Goal: Task Accomplishment & Management: Manage account settings

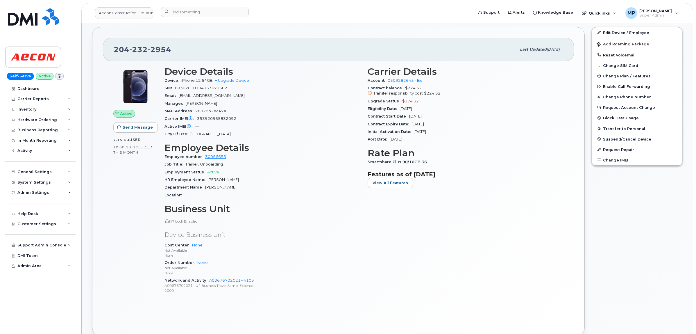
scroll to position [36, 0]
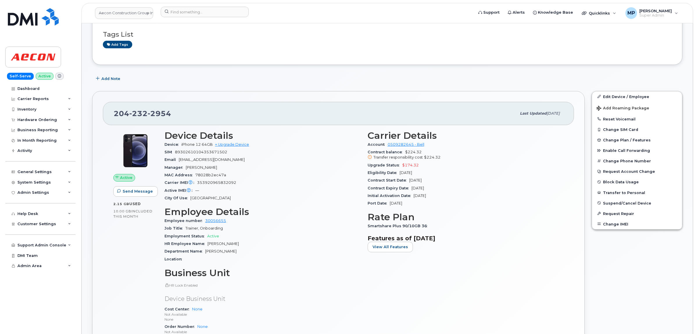
scroll to position [36, 0]
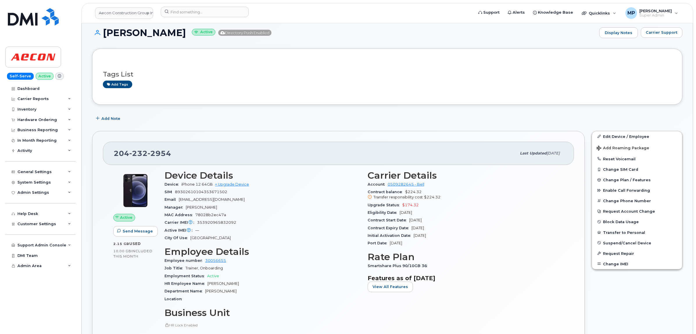
click at [227, 116] on div "Add Note" at bounding box center [387, 118] width 590 height 10
click at [118, 13] on link "Aecon Construction Group Inc" at bounding box center [124, 13] width 58 height 12
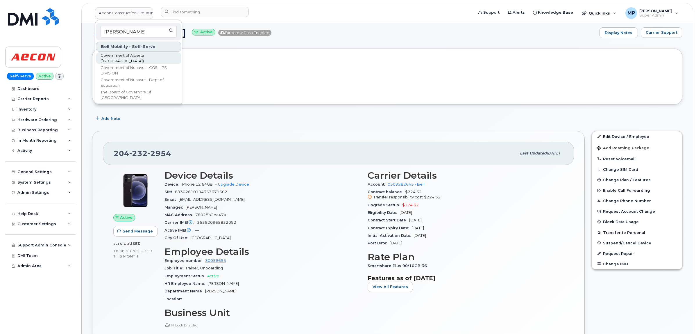
type input "[PERSON_NAME]"
click at [128, 57] on span "Government of Alberta ([GEOGRAPHIC_DATA])" at bounding box center [134, 58] width 67 height 11
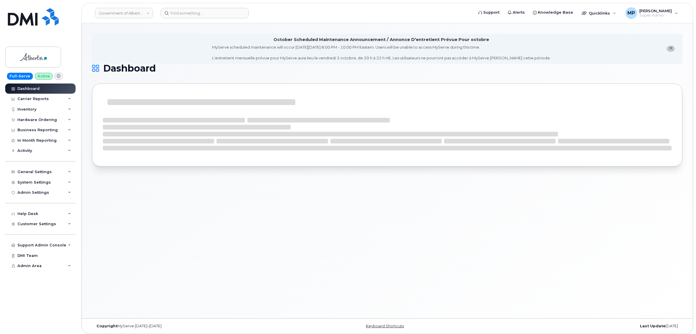
click at [672, 47] on icon "close notification" at bounding box center [671, 48] width 4 height 4
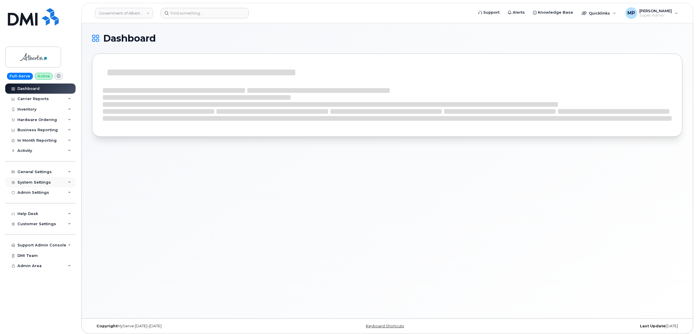
click at [28, 184] on div "System Settings" at bounding box center [33, 182] width 33 height 5
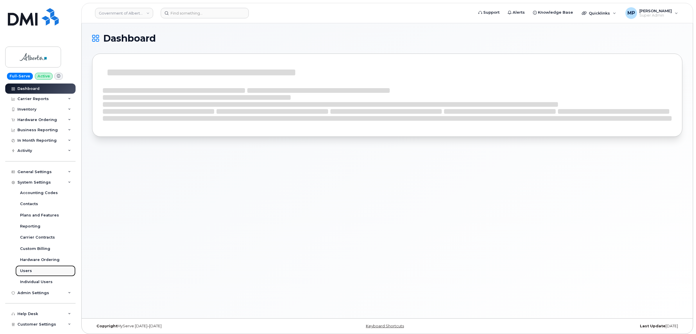
click at [24, 270] on div "Users" at bounding box center [26, 270] width 12 height 5
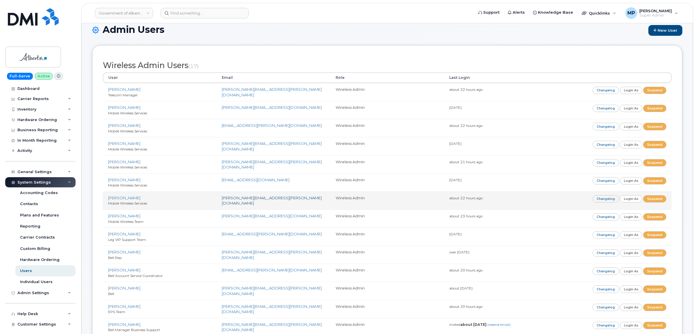
scroll to position [36, 0]
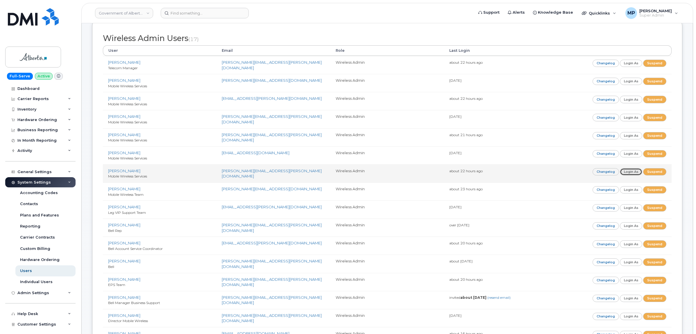
click at [632, 173] on link "Login as" at bounding box center [631, 171] width 23 height 7
